Goal: Find specific page/section: Find specific page/section

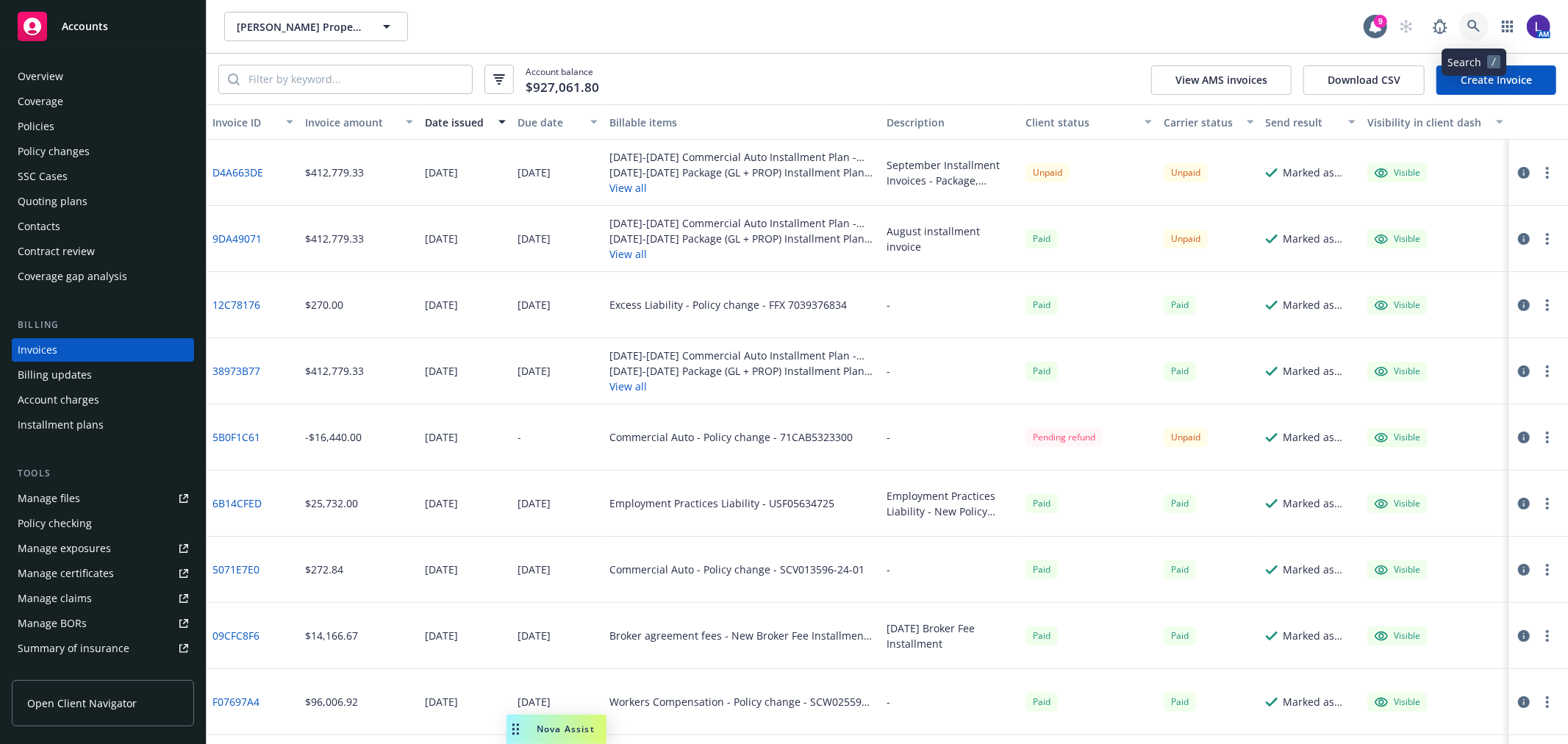
click at [1466, 18] on link at bounding box center [1474, 26] width 30 height 29
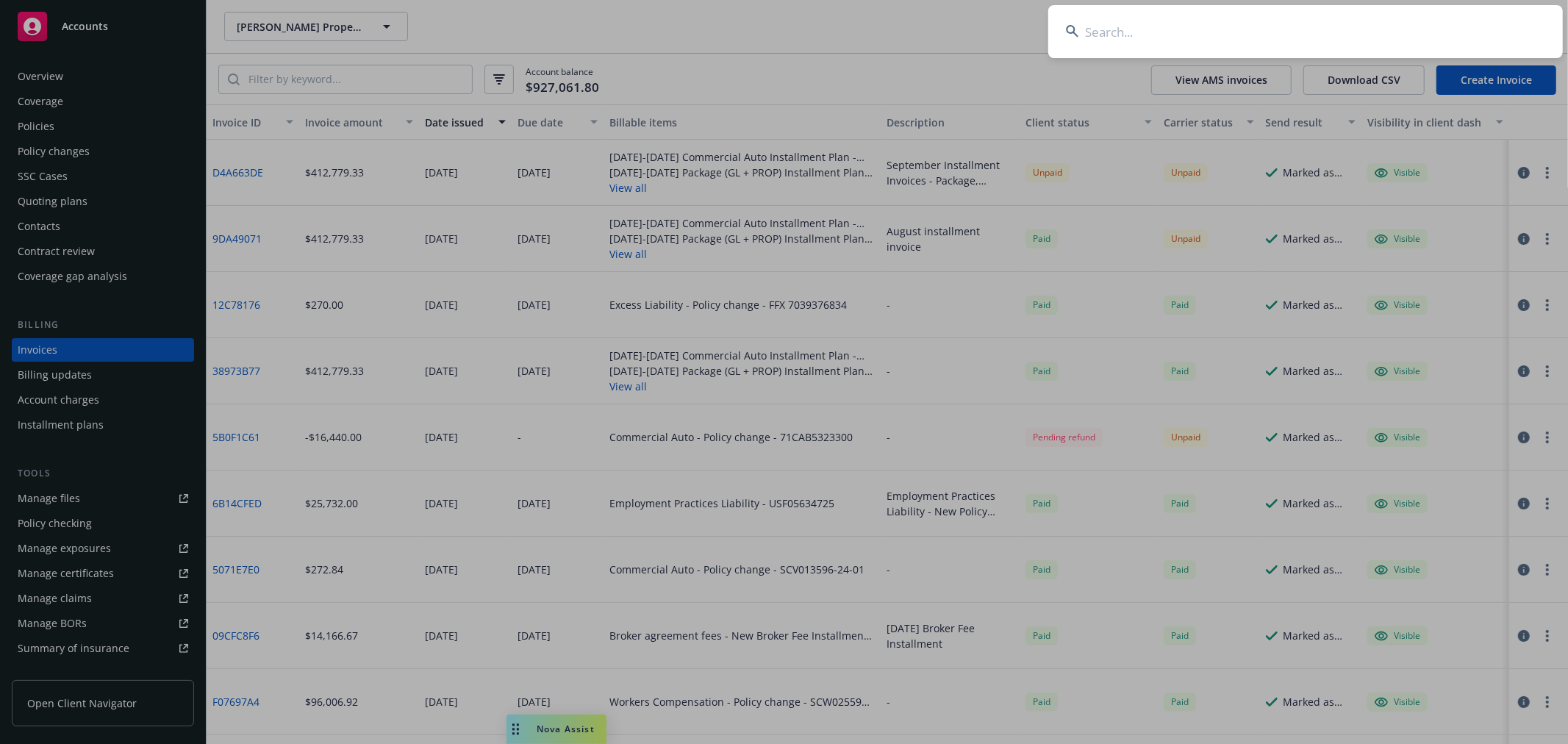
click at [1222, 32] on input at bounding box center [1306, 31] width 515 height 53
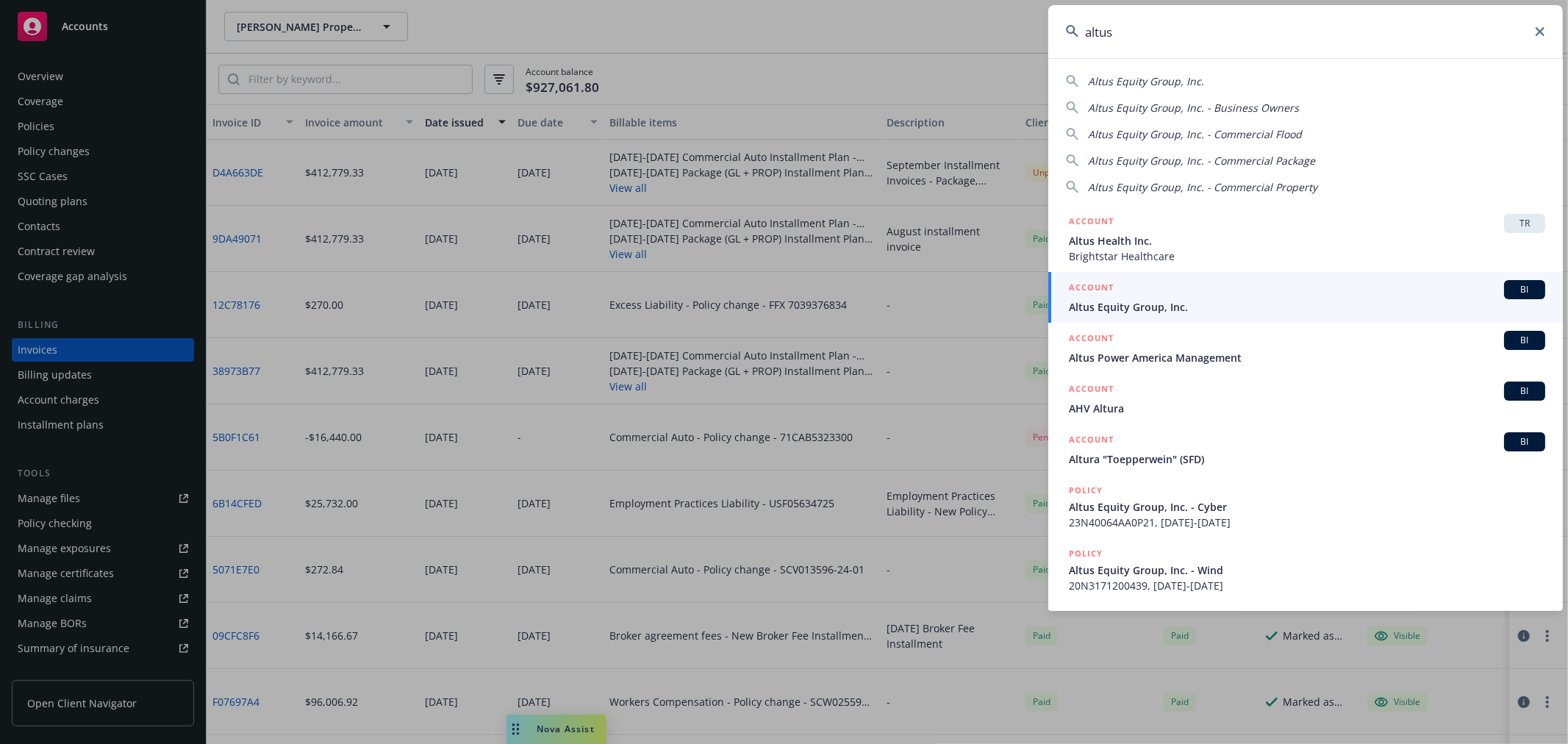
drag, startPoint x: 1135, startPoint y: 33, endPoint x: 1041, endPoint y: 27, distance: 94.2
click at [1041, 27] on div "altus Altus Equity Group, Inc. Altus Equity Group, Inc. - Business Owners Altus…" at bounding box center [784, 372] width 1568 height 744
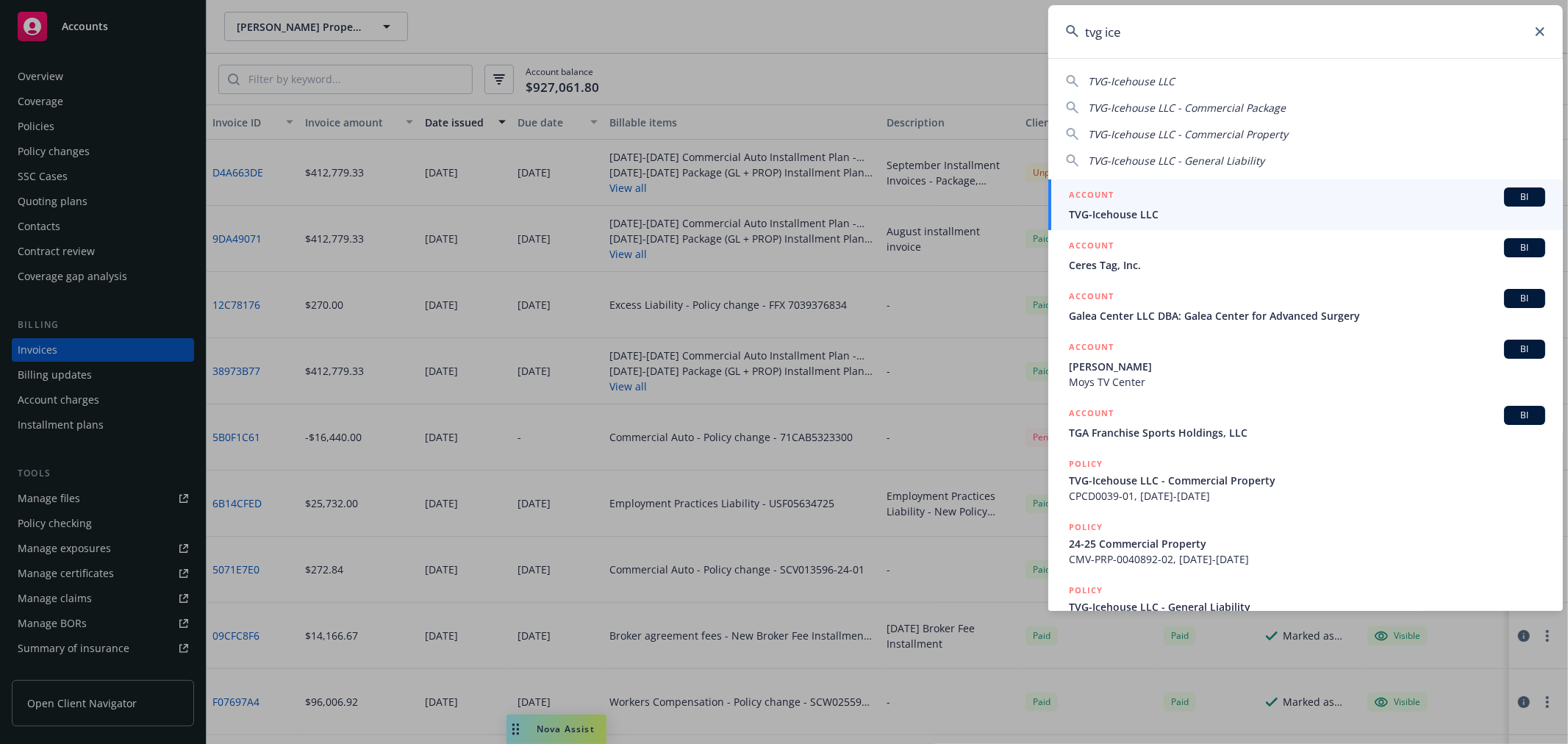
type input "tvg ice"
click at [1127, 197] on div "ACCOUNT BI" at bounding box center [1307, 197] width 476 height 19
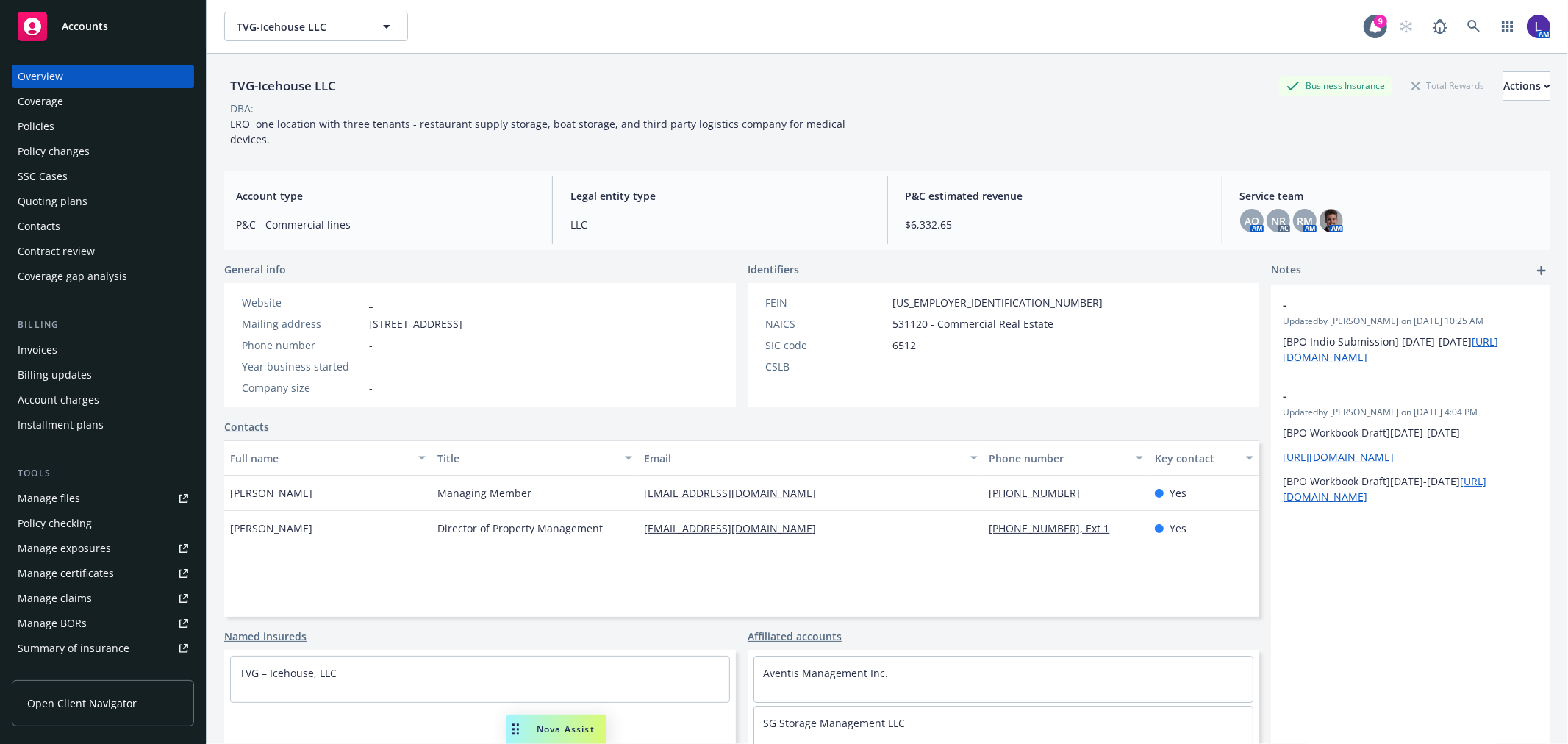
click at [75, 121] on div "Policies" at bounding box center [103, 126] width 170 height 24
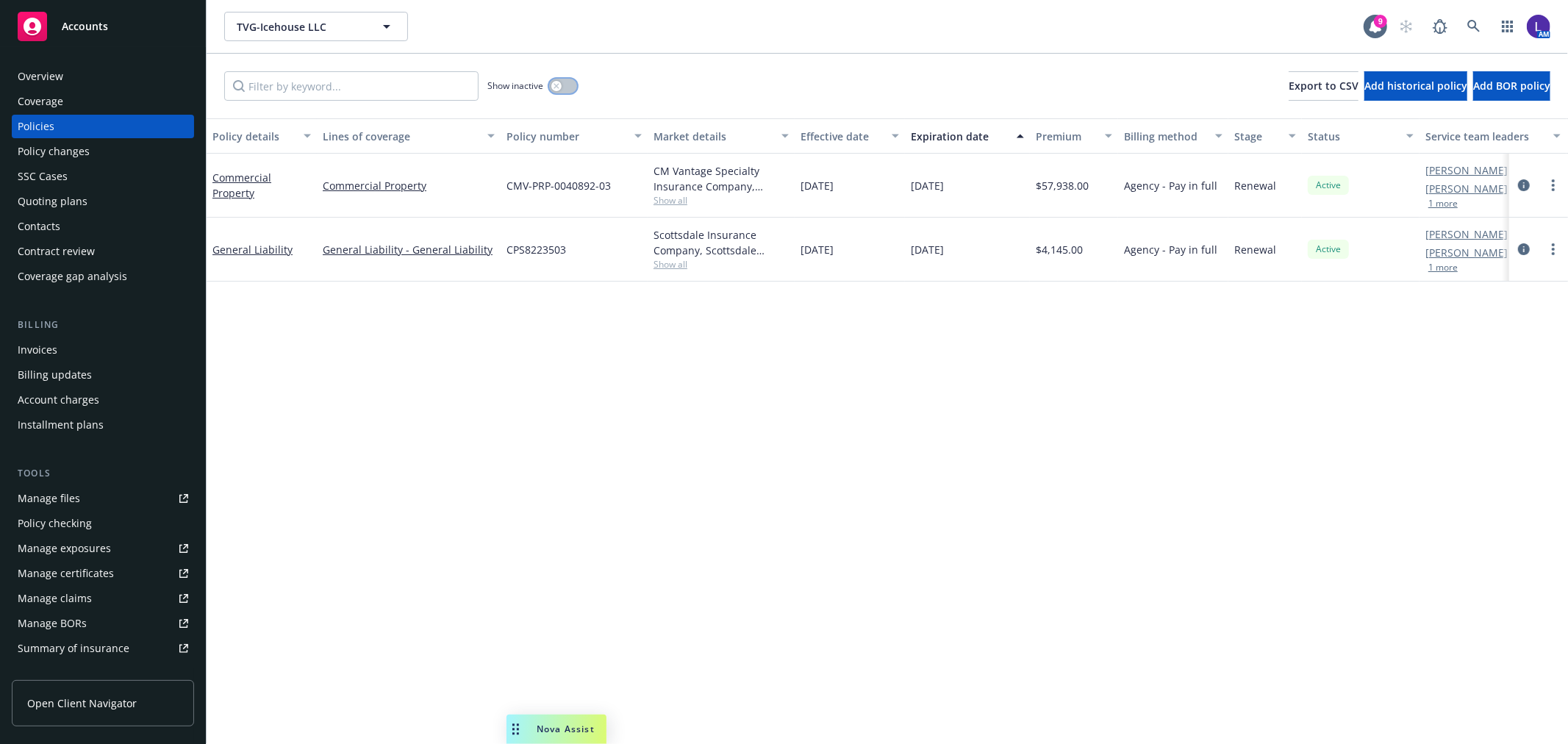
click at [570, 84] on button "button" at bounding box center [563, 86] width 28 height 15
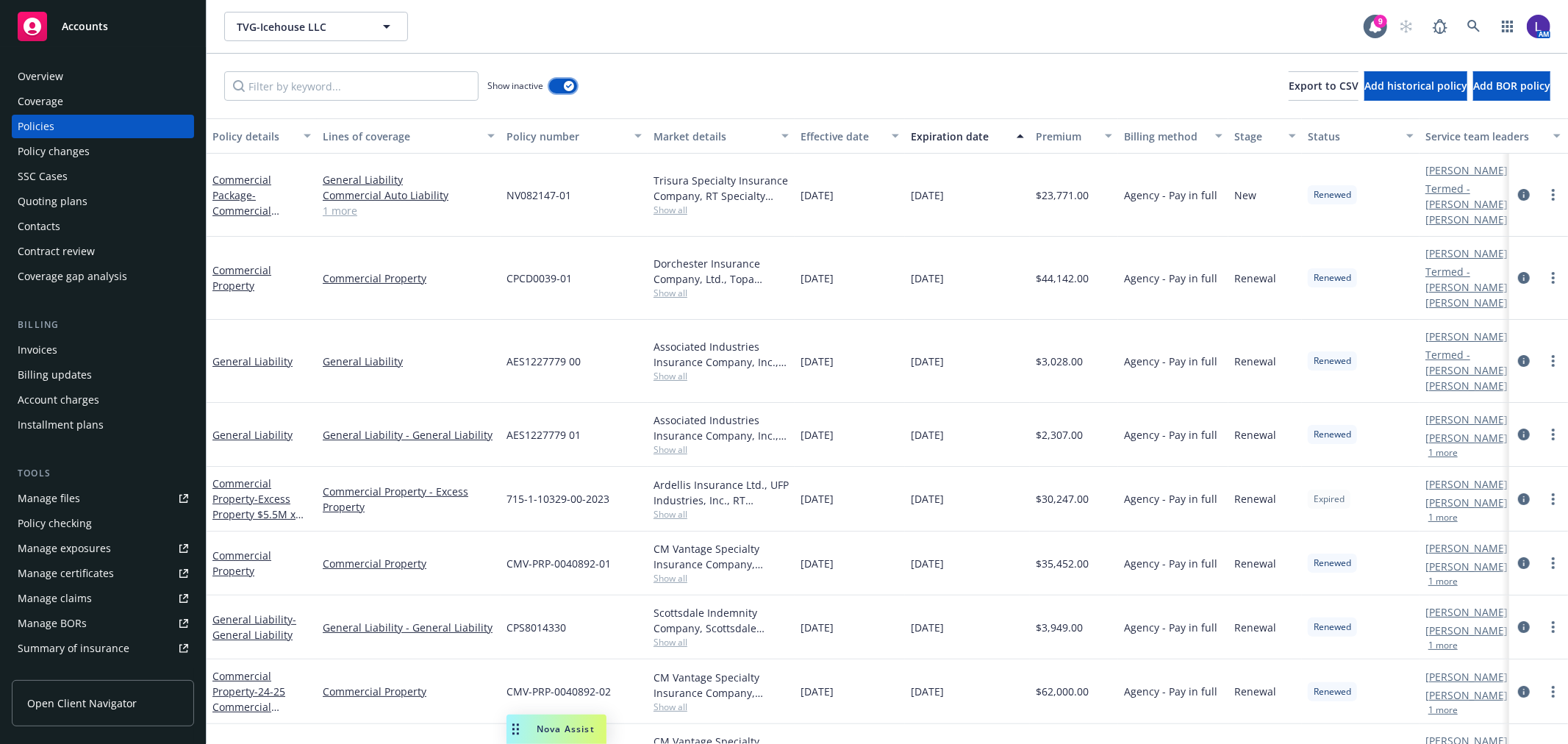
drag, startPoint x: 570, startPoint y: 84, endPoint x: 855, endPoint y: 34, distance: 289.4
click at [855, 34] on div "TVG-Icehouse LLC TVG-Icehouse LLC 9 AM Show inactive Export to CSV Add historic…" at bounding box center [887, 372] width 1361 height 744
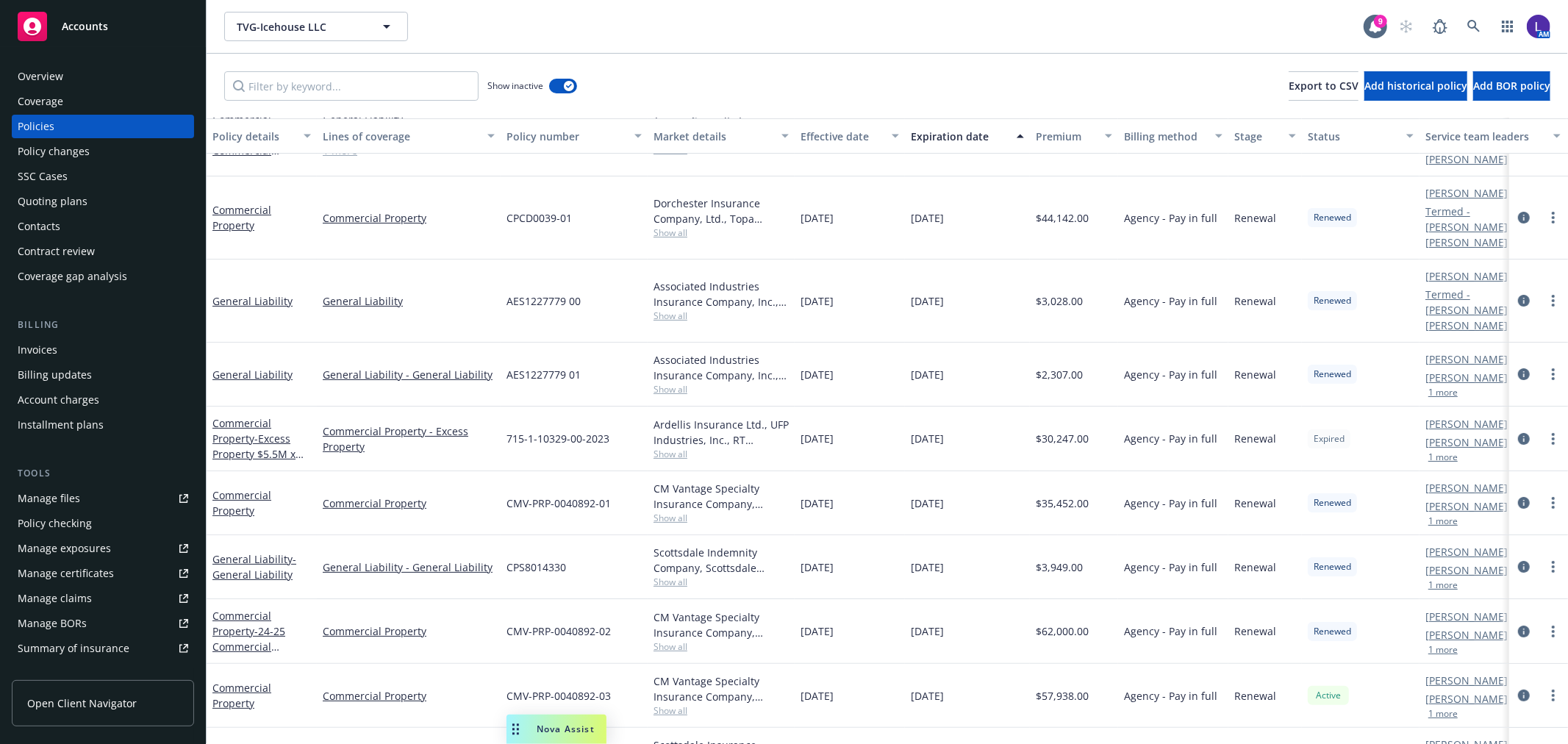
click at [62, 66] on div "Overview" at bounding box center [103, 76] width 170 height 24
